Goal: Task Accomplishment & Management: Use online tool/utility

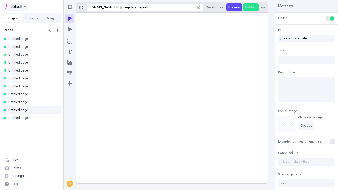
click at [15, 7] on span "default" at bounding box center [17, 6] width 12 height 6
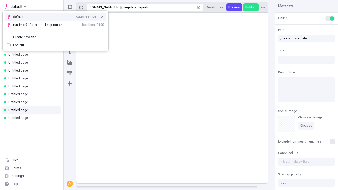
click at [74, 16] on div "qee9k4dy7d.staging.makeswift.site" at bounding box center [86, 17] width 24 height 4
click at [57, 30] on icon "Add new" at bounding box center [57, 29] width 3 height 3
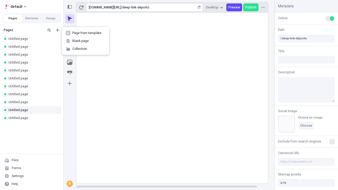
click at [85, 41] on span "Blank page" at bounding box center [88, 41] width 33 height 4
type input "/deep-link-illo"
